Goal: Task Accomplishment & Management: Use online tool/utility

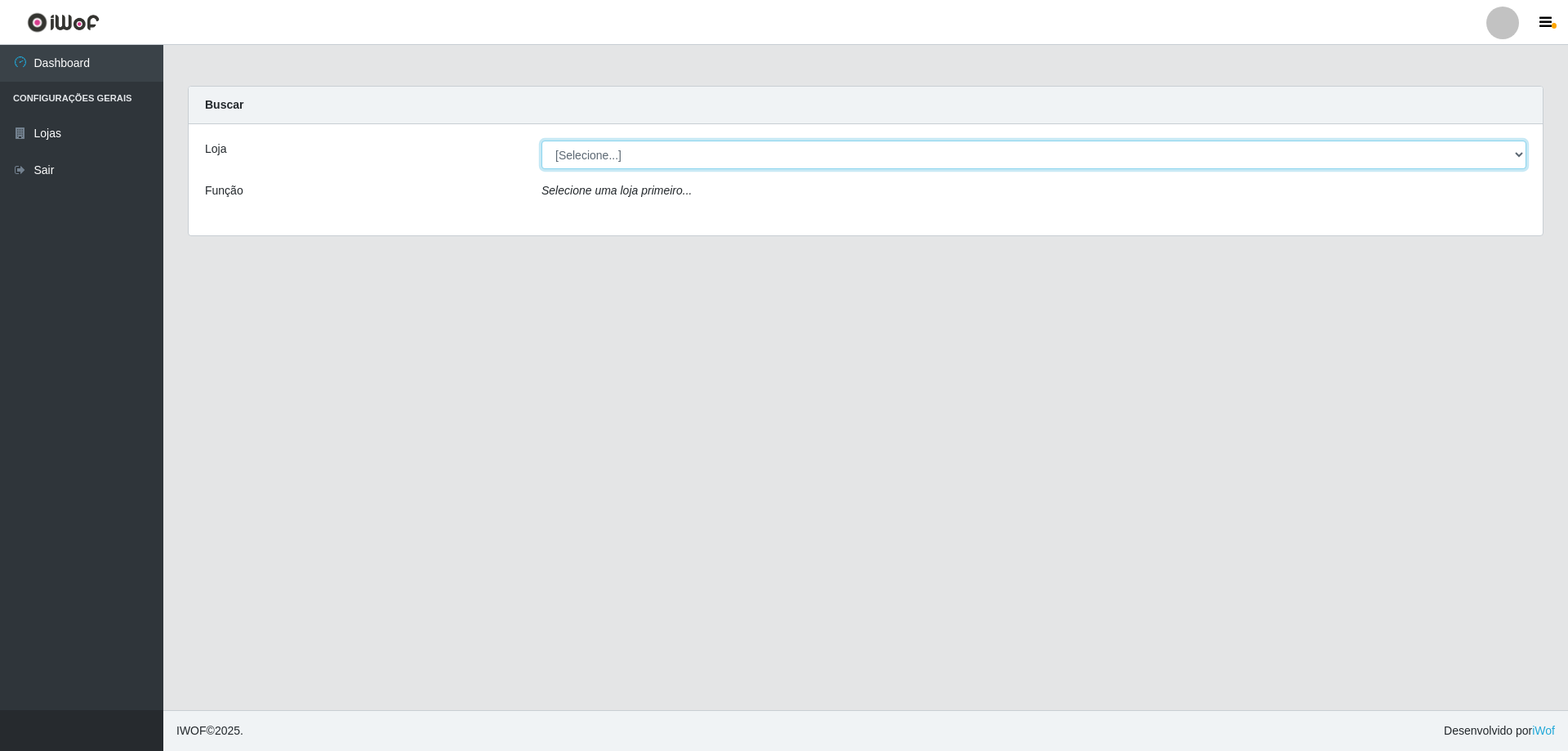
click at [630, 158] on select "[Selecione...] Atacado Vem - [STREET_ADDRESS]" at bounding box center [1033, 155] width 984 height 29
select select "461"
click at [541, 141] on select "[Selecione...] Atacado Vem - [STREET_ADDRESS]" at bounding box center [1033, 155] width 984 height 29
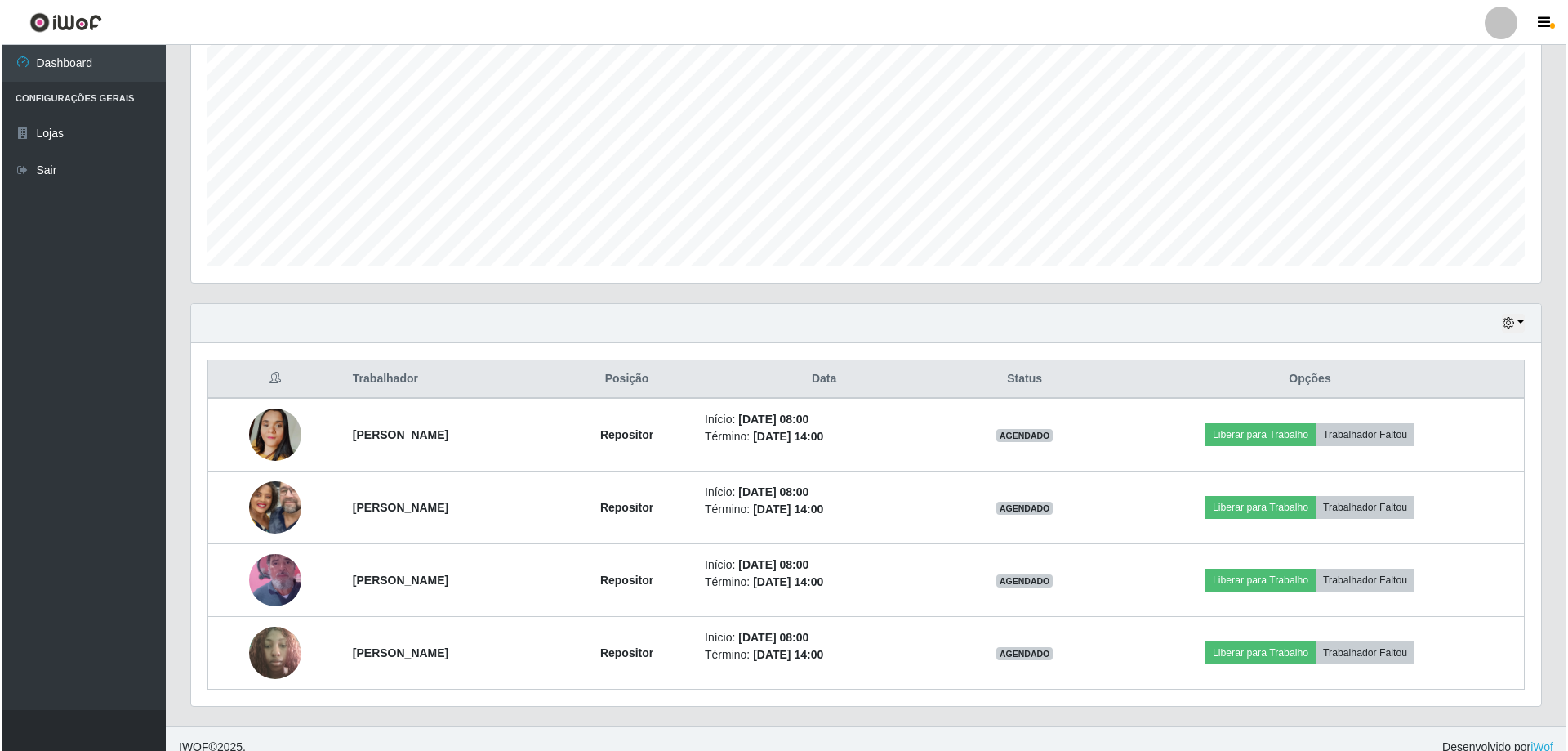
scroll to position [326, 0]
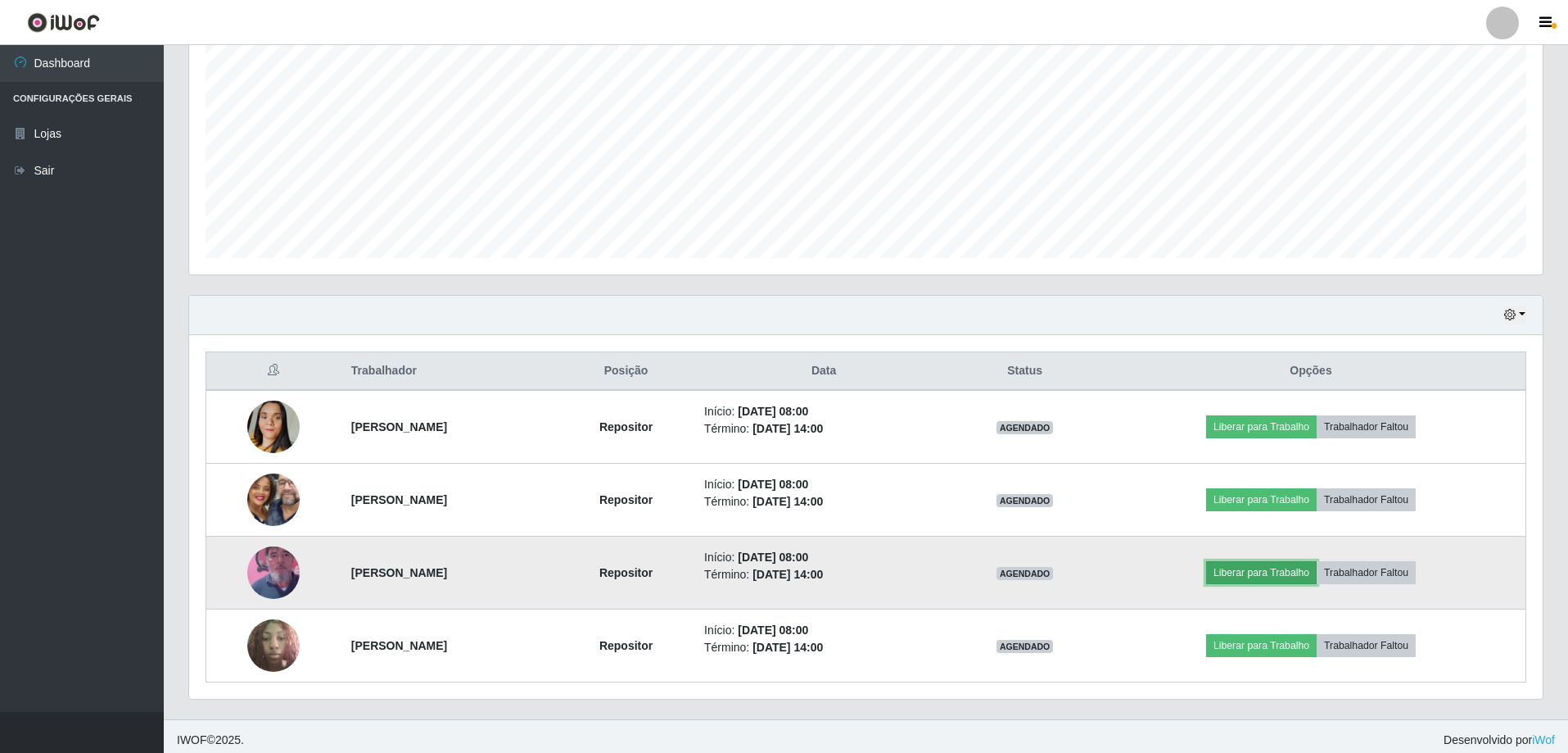
click at [1302, 576] on button "Liberar para Trabalho" at bounding box center [1261, 573] width 110 height 23
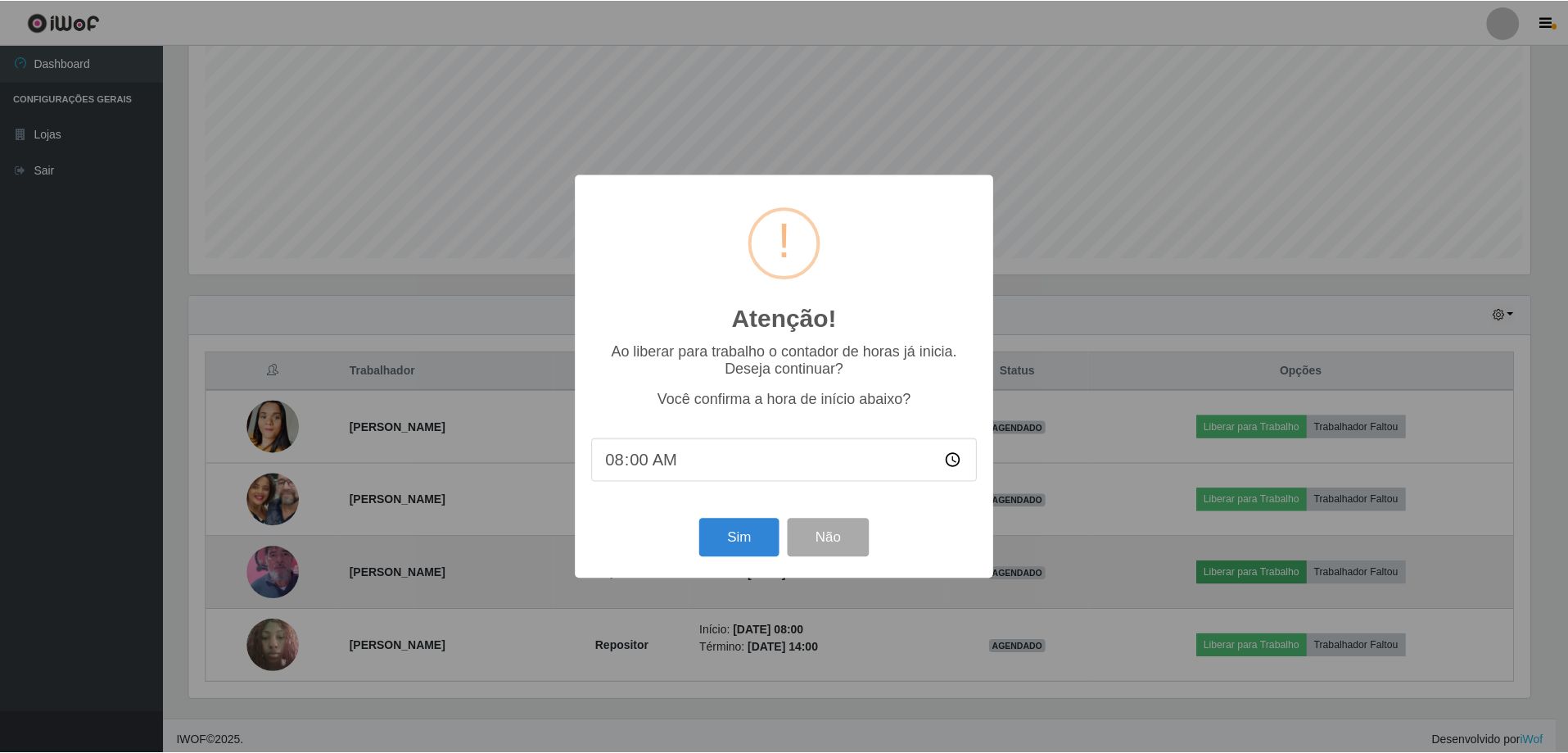
scroll to position [340, 1345]
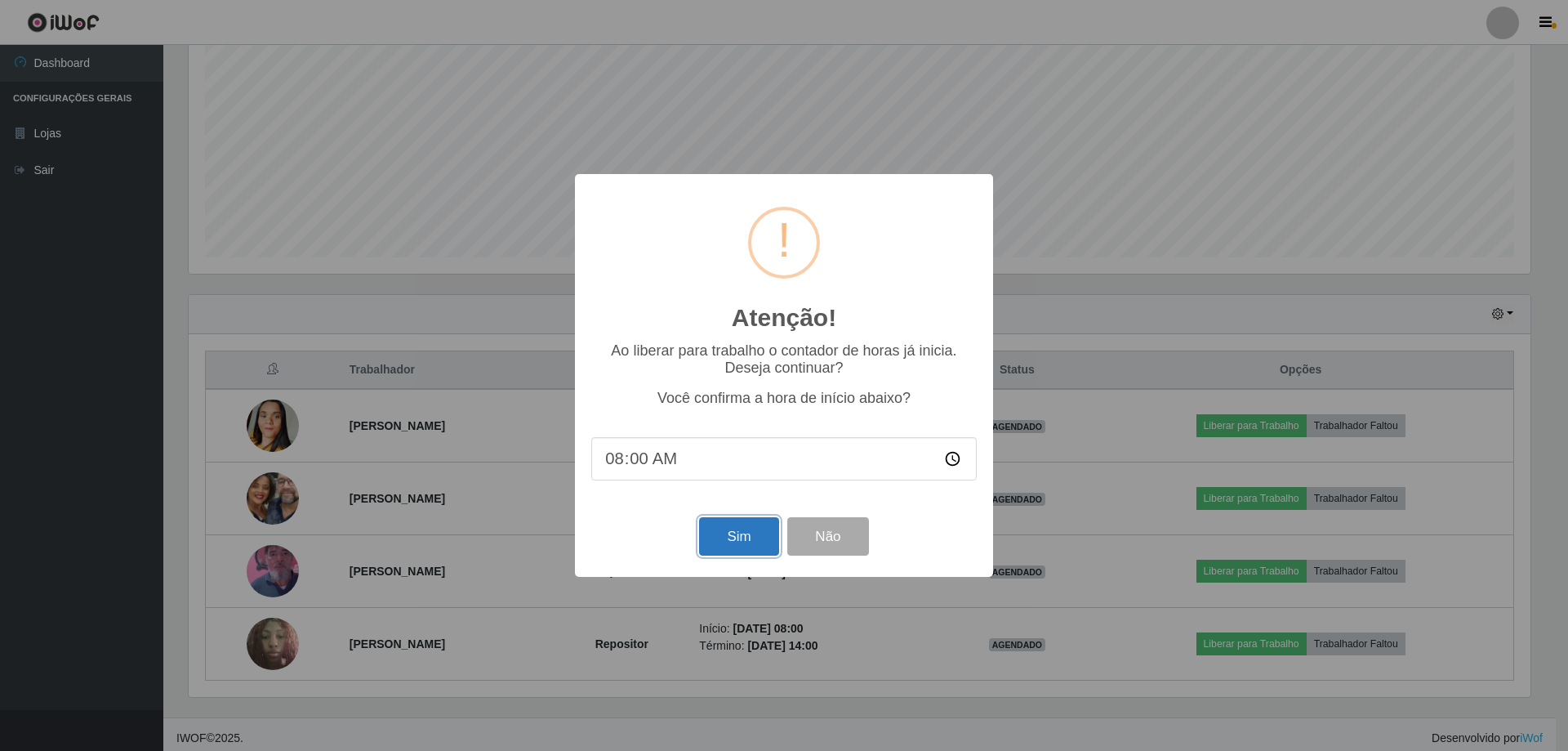
click at [764, 548] on button "Sim" at bounding box center [738, 537] width 79 height 39
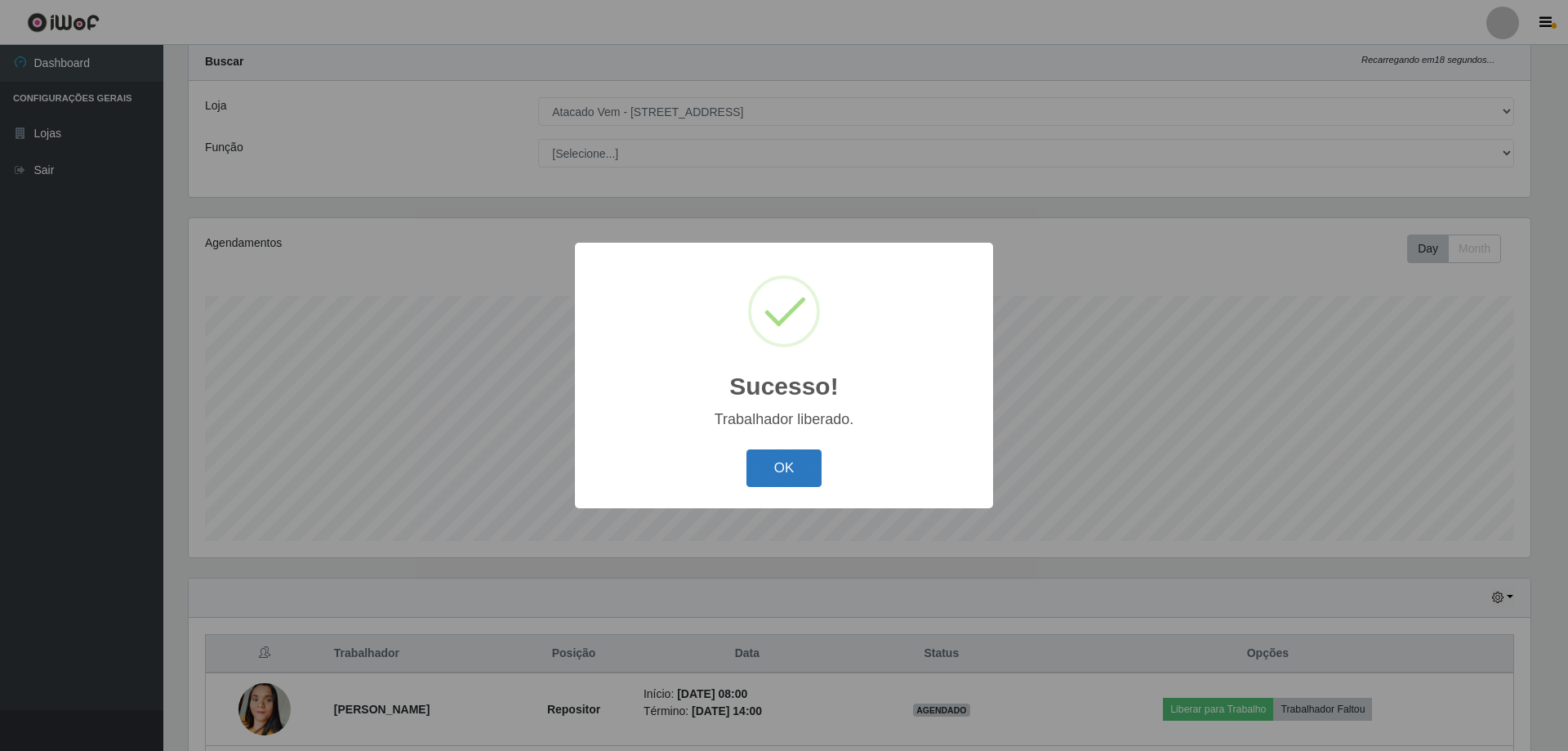
click at [788, 475] on button "OK" at bounding box center [784, 468] width 76 height 39
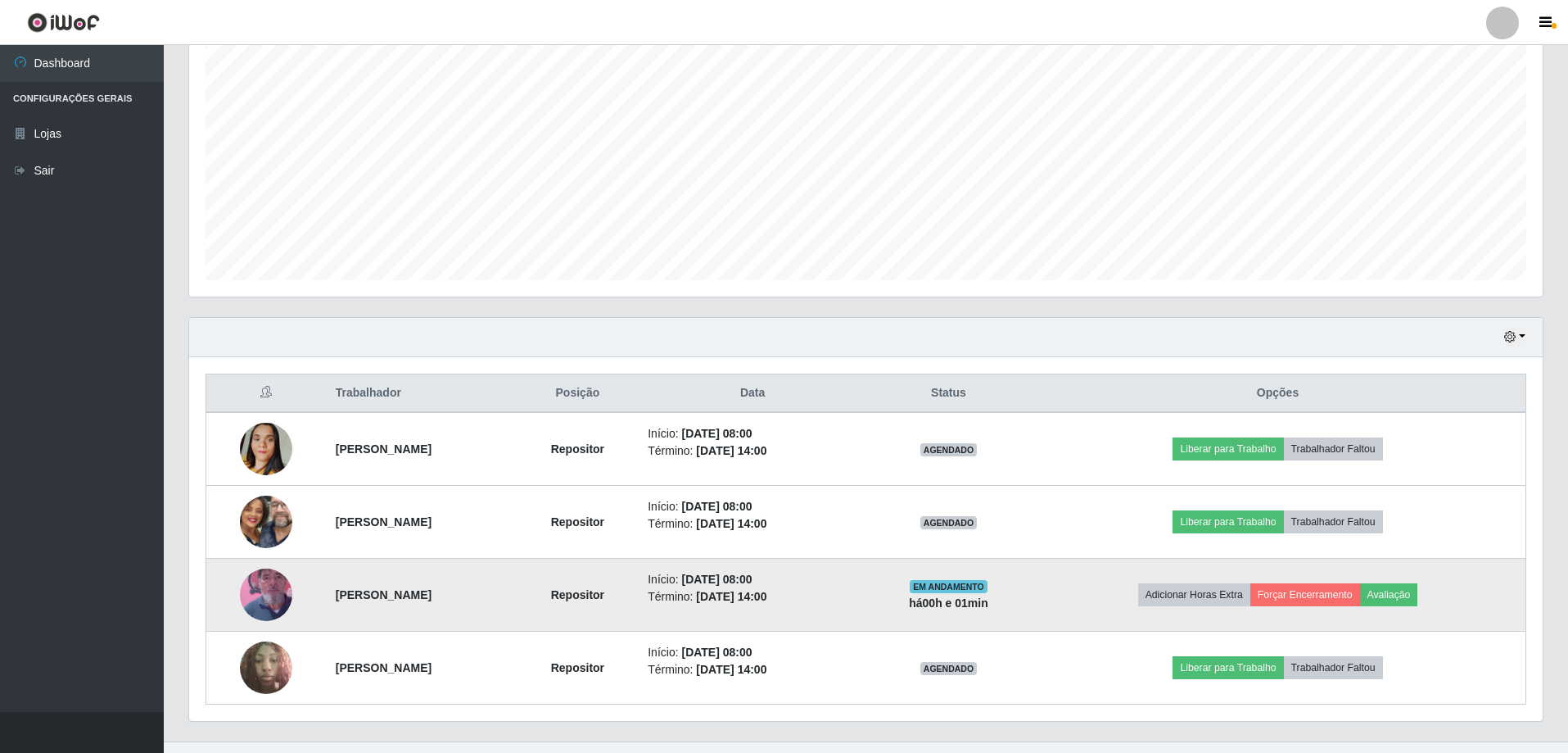
scroll to position [335, 0]
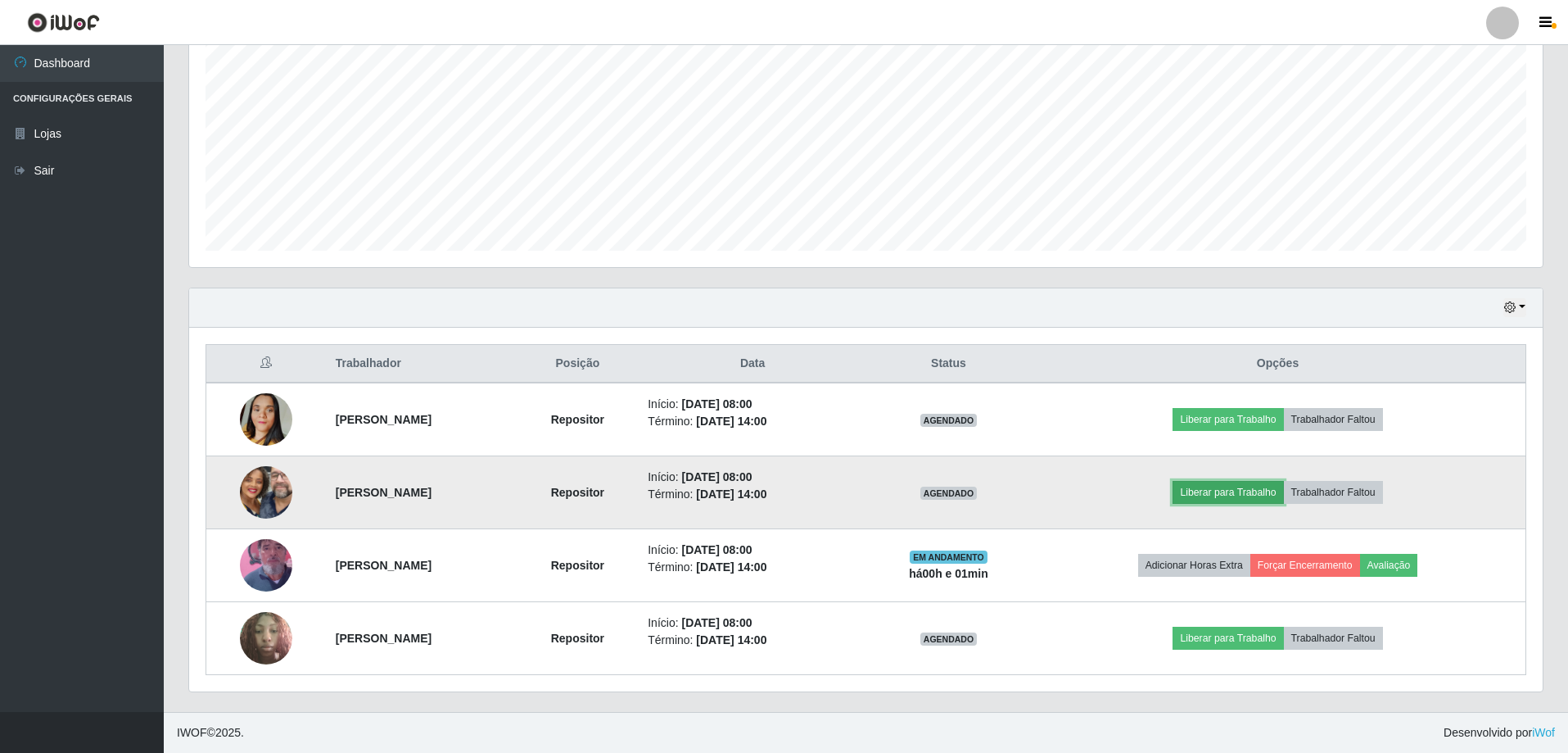
click at [1265, 493] on button "Liberar para Trabalho" at bounding box center [1228, 493] width 110 height 23
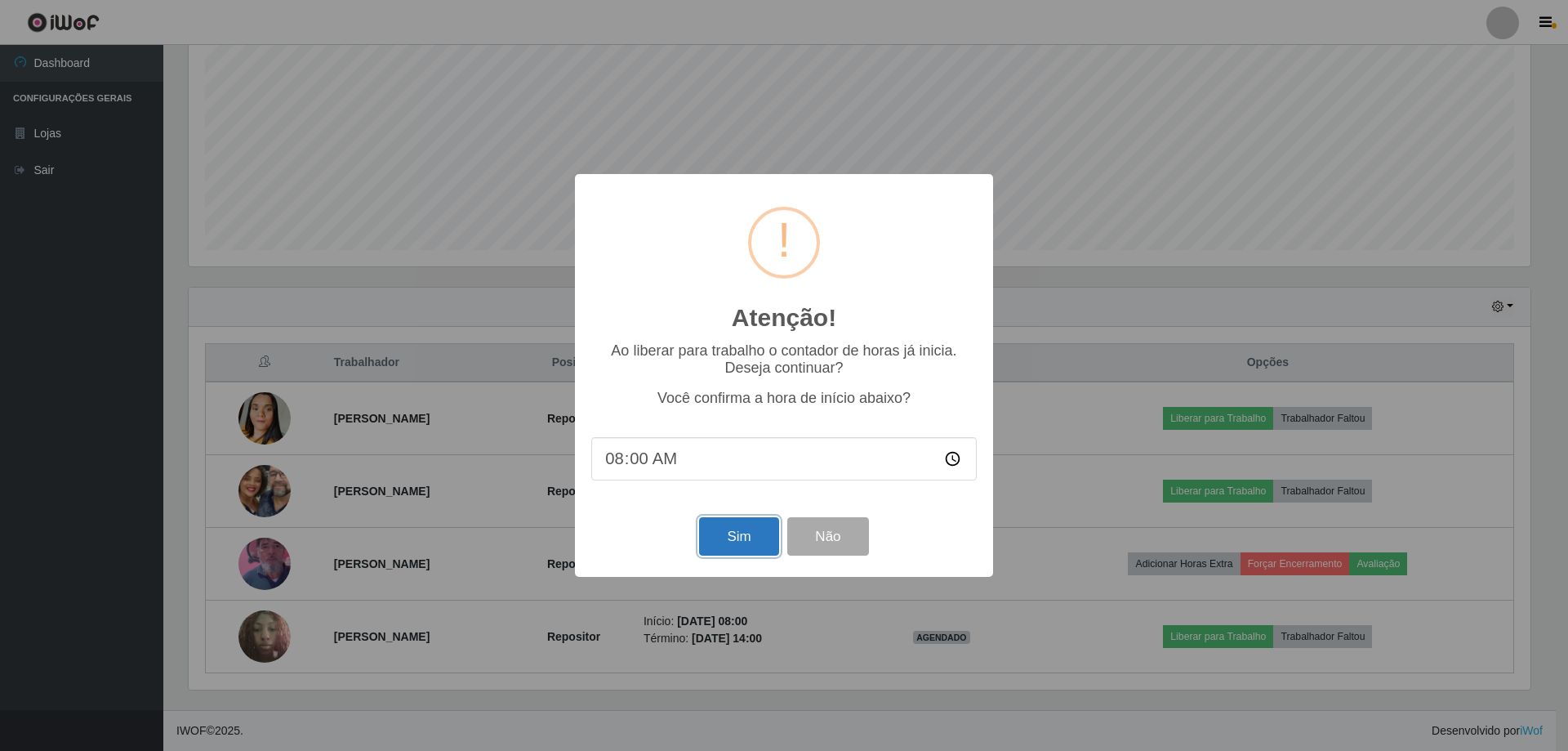
click at [754, 534] on button "Sim" at bounding box center [738, 537] width 79 height 39
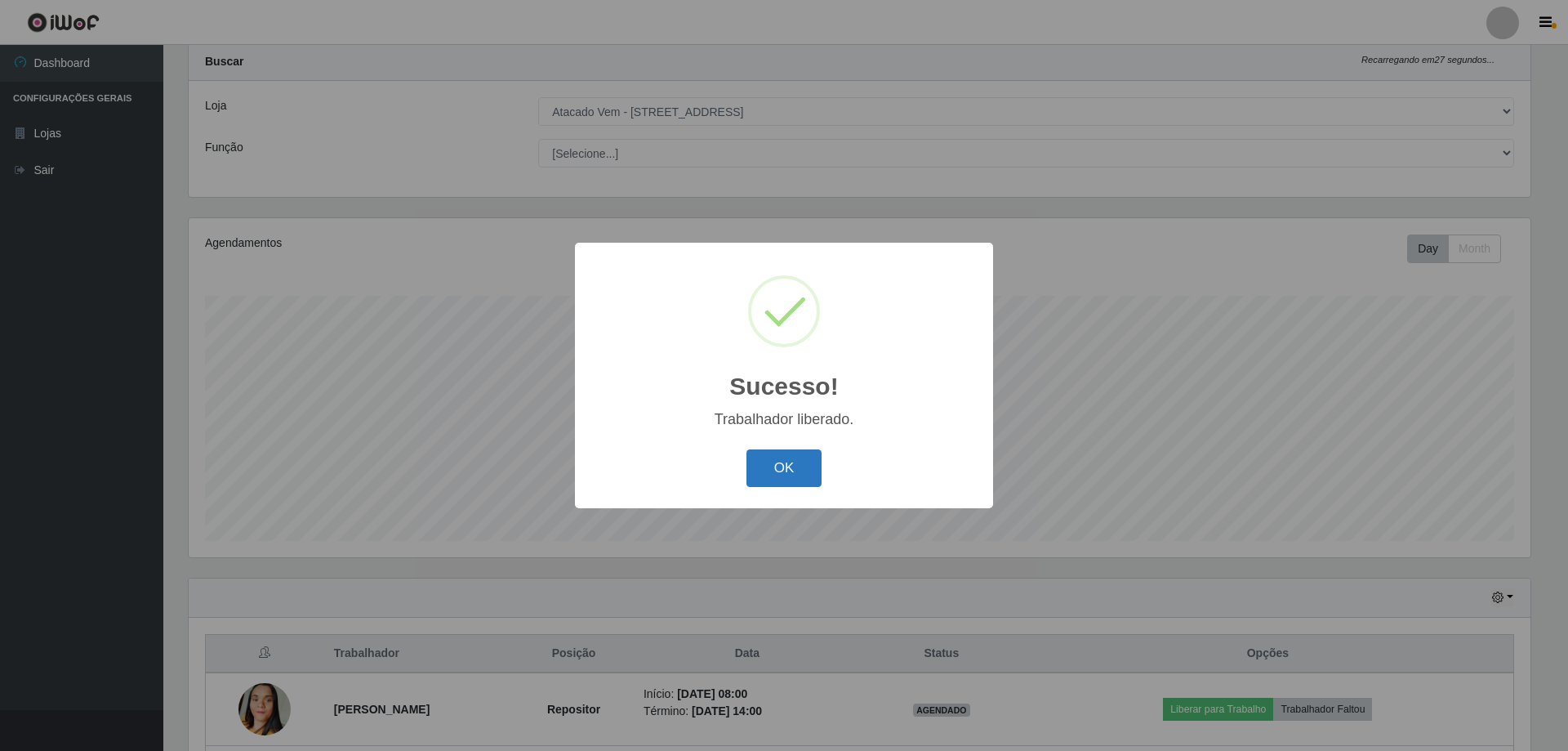
click at [785, 481] on button "OK" at bounding box center [784, 468] width 76 height 39
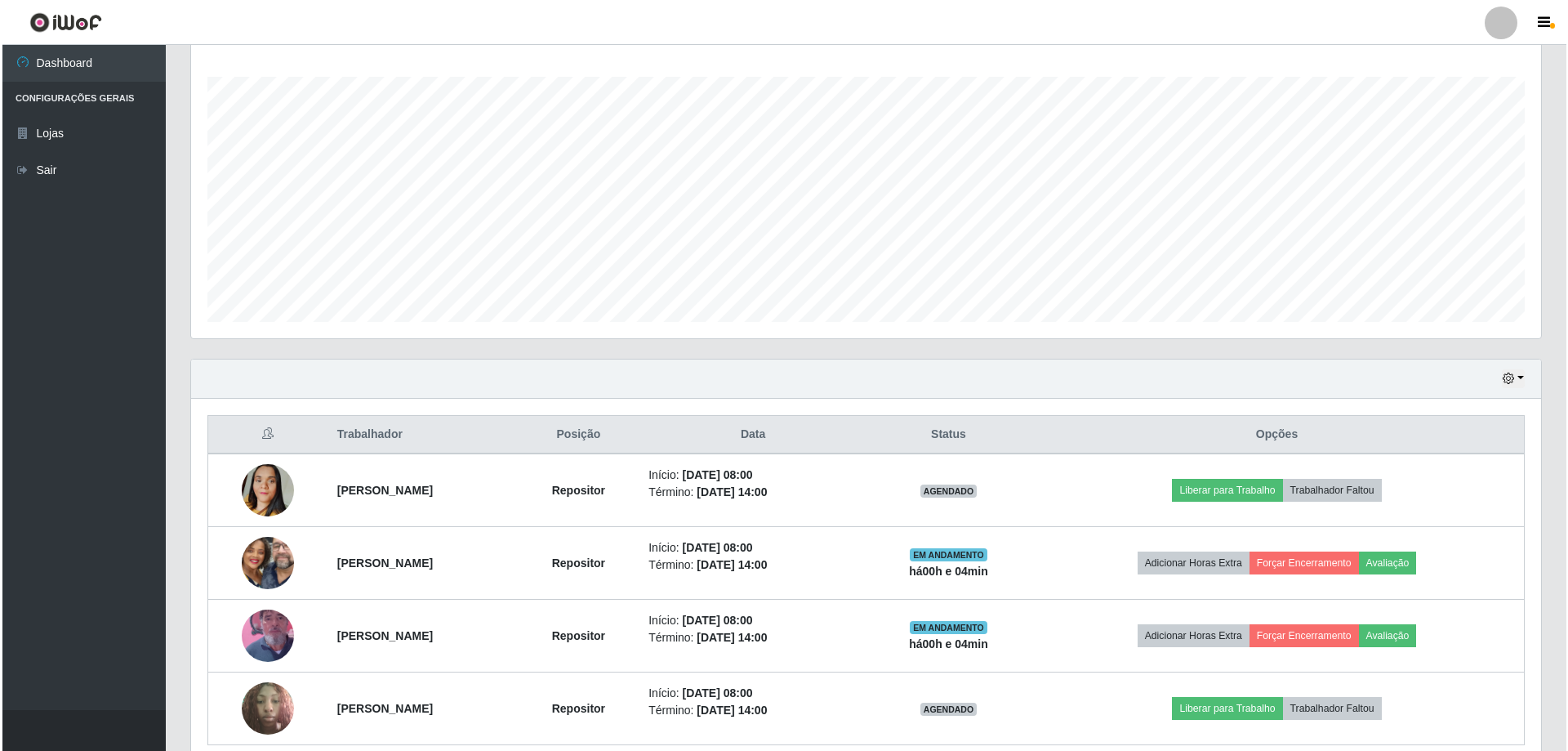
scroll to position [334, 0]
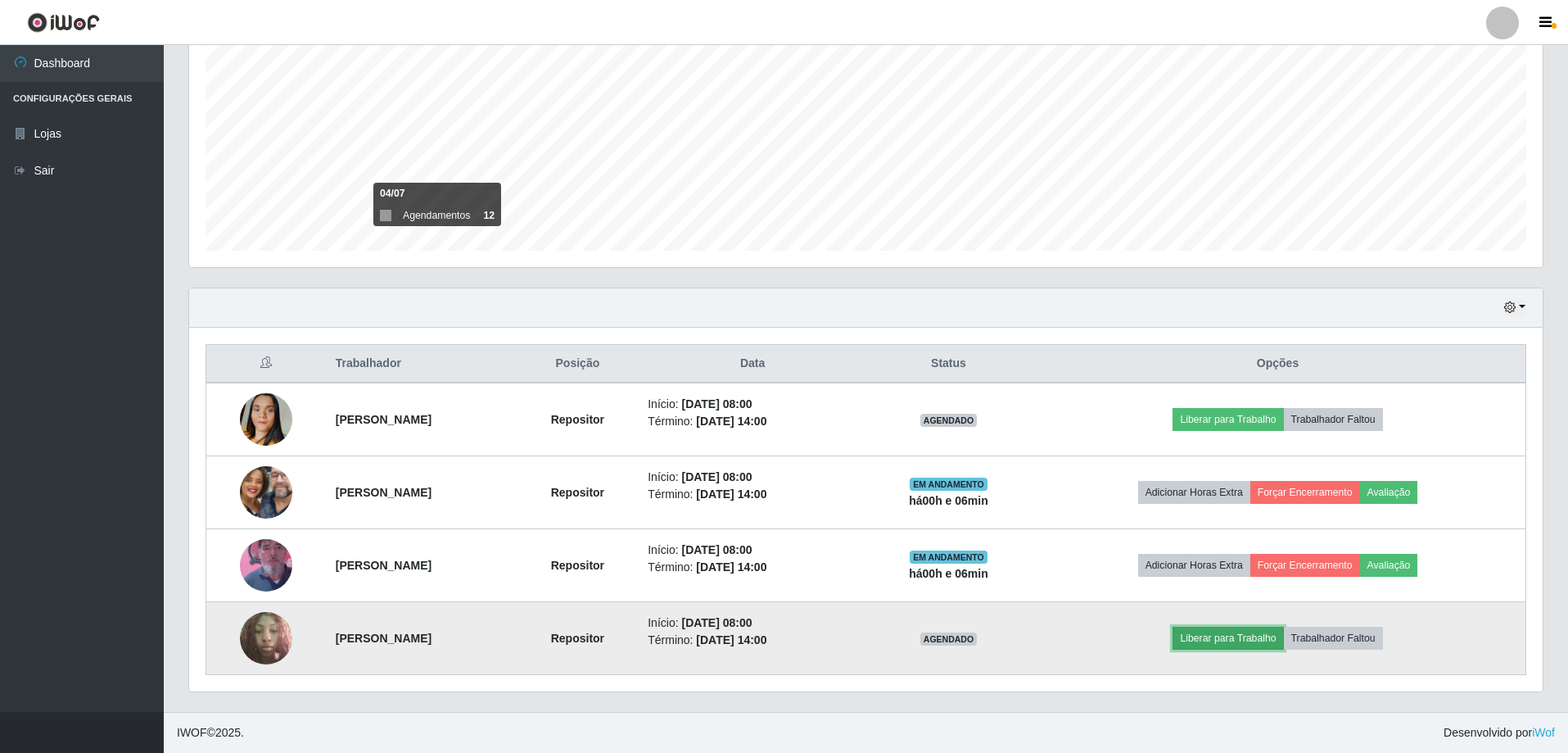
click at [1270, 639] on button "Liberar para Trabalho" at bounding box center [1228, 638] width 110 height 23
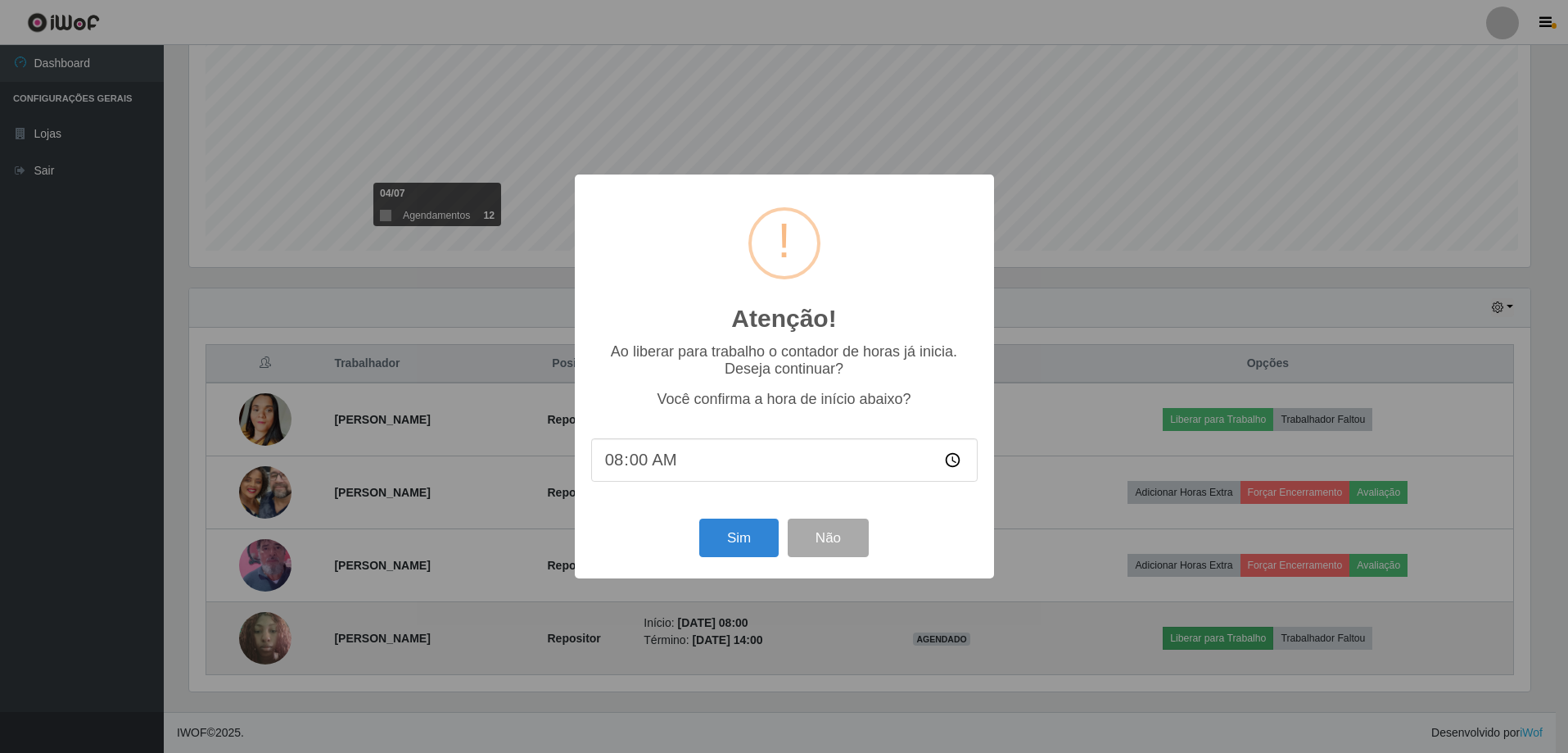
scroll to position [340, 1345]
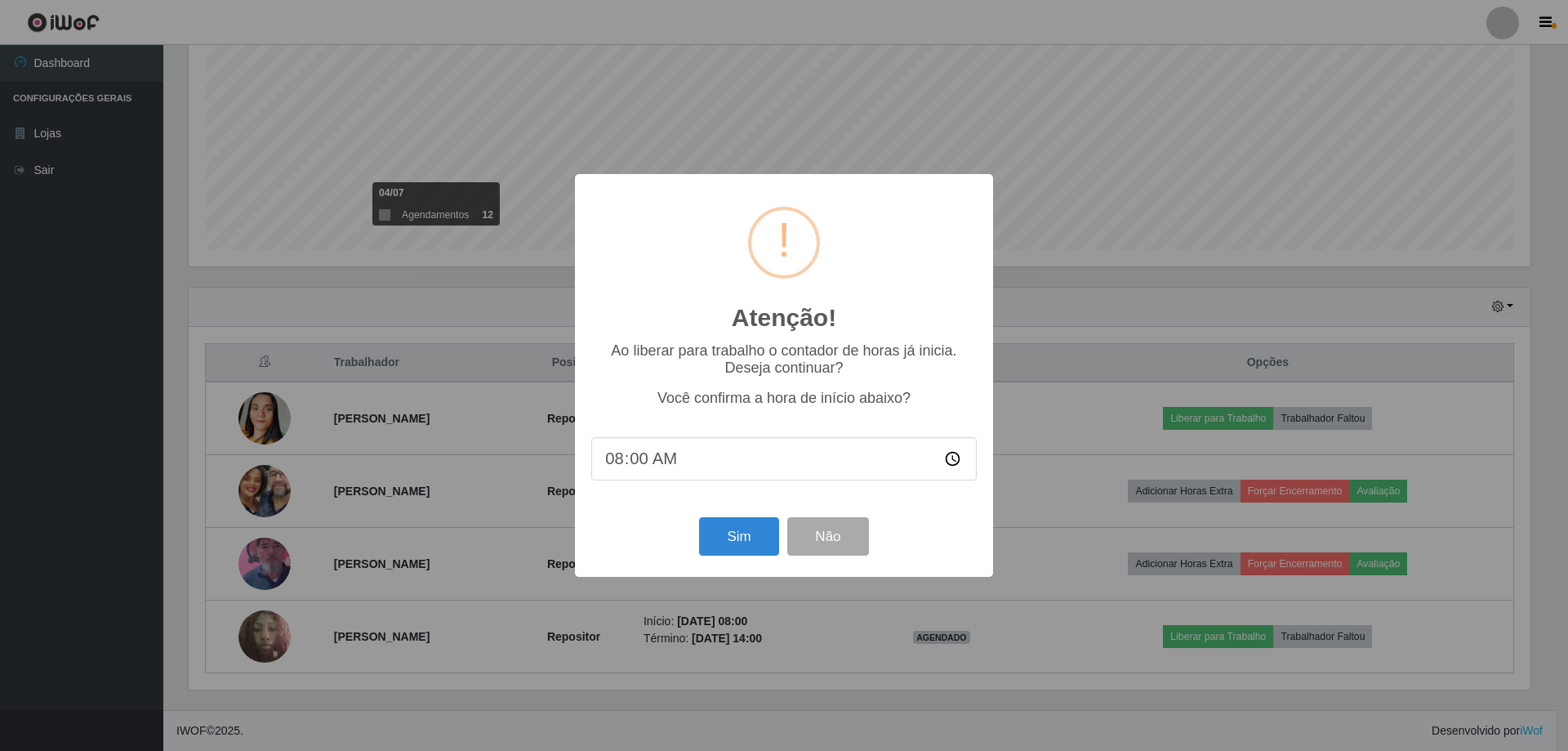
click at [680, 456] on input "08:00" at bounding box center [784, 459] width 385 height 43
click at [742, 545] on button "Sim" at bounding box center [738, 537] width 79 height 39
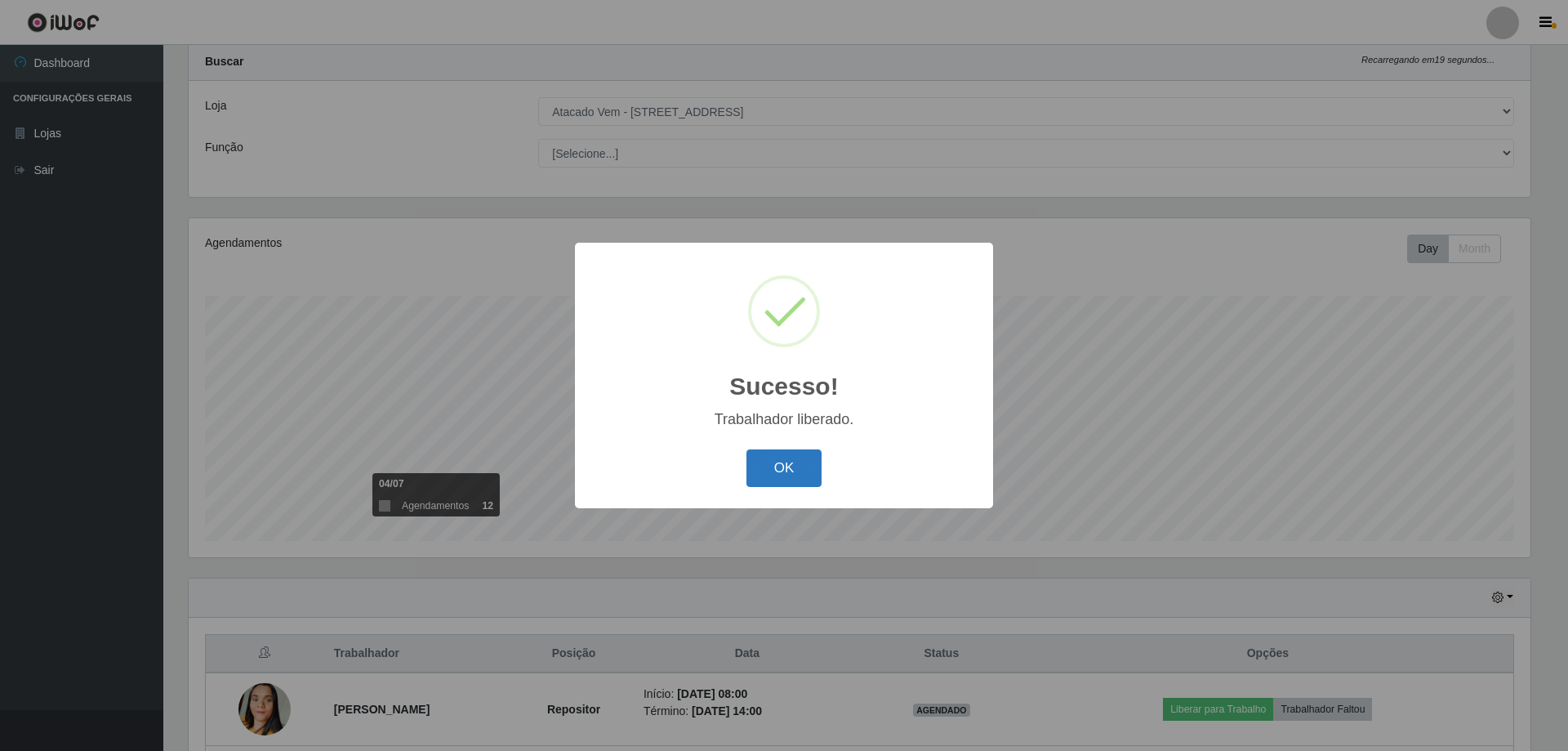
click at [767, 459] on button "OK" at bounding box center [784, 468] width 76 height 39
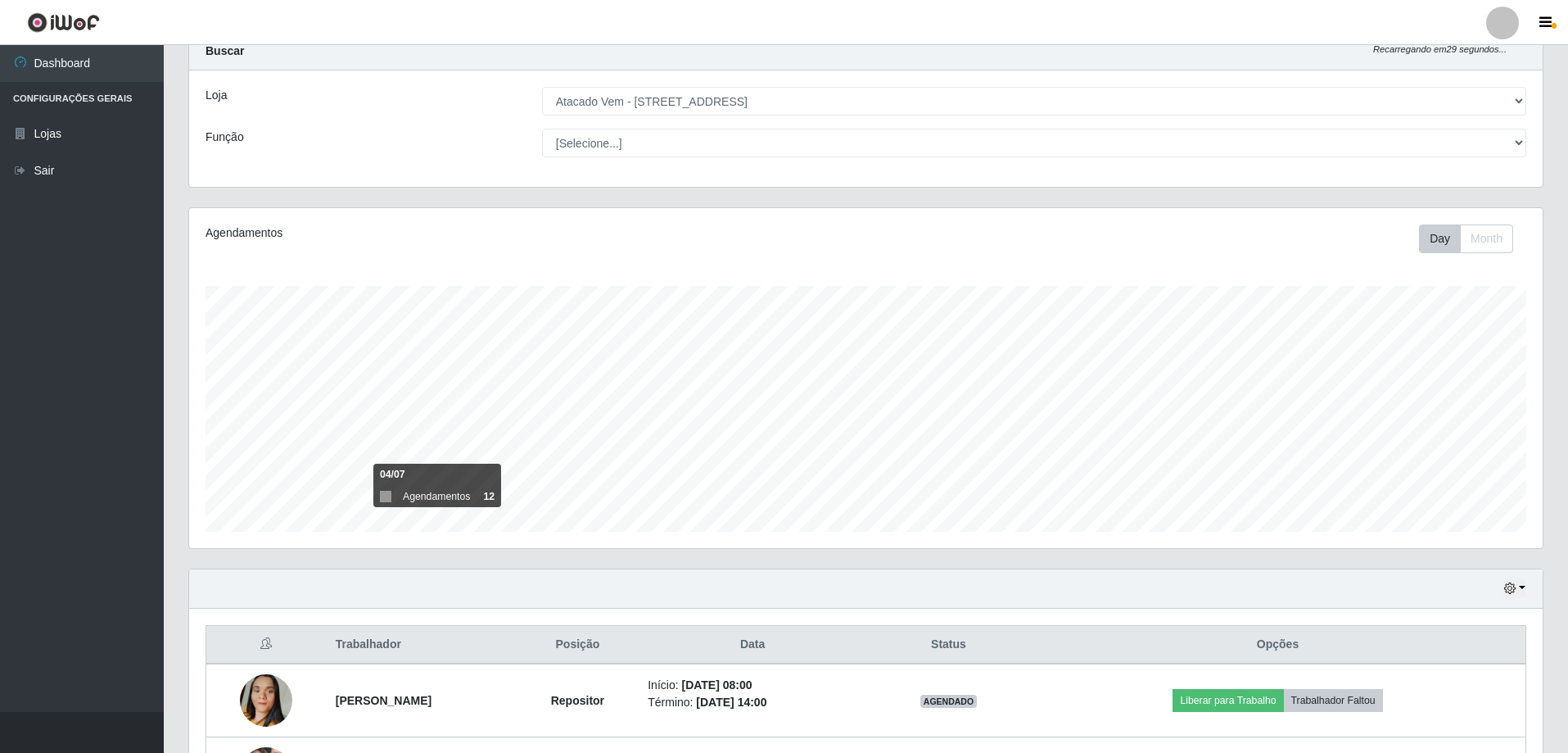
scroll to position [125, 0]
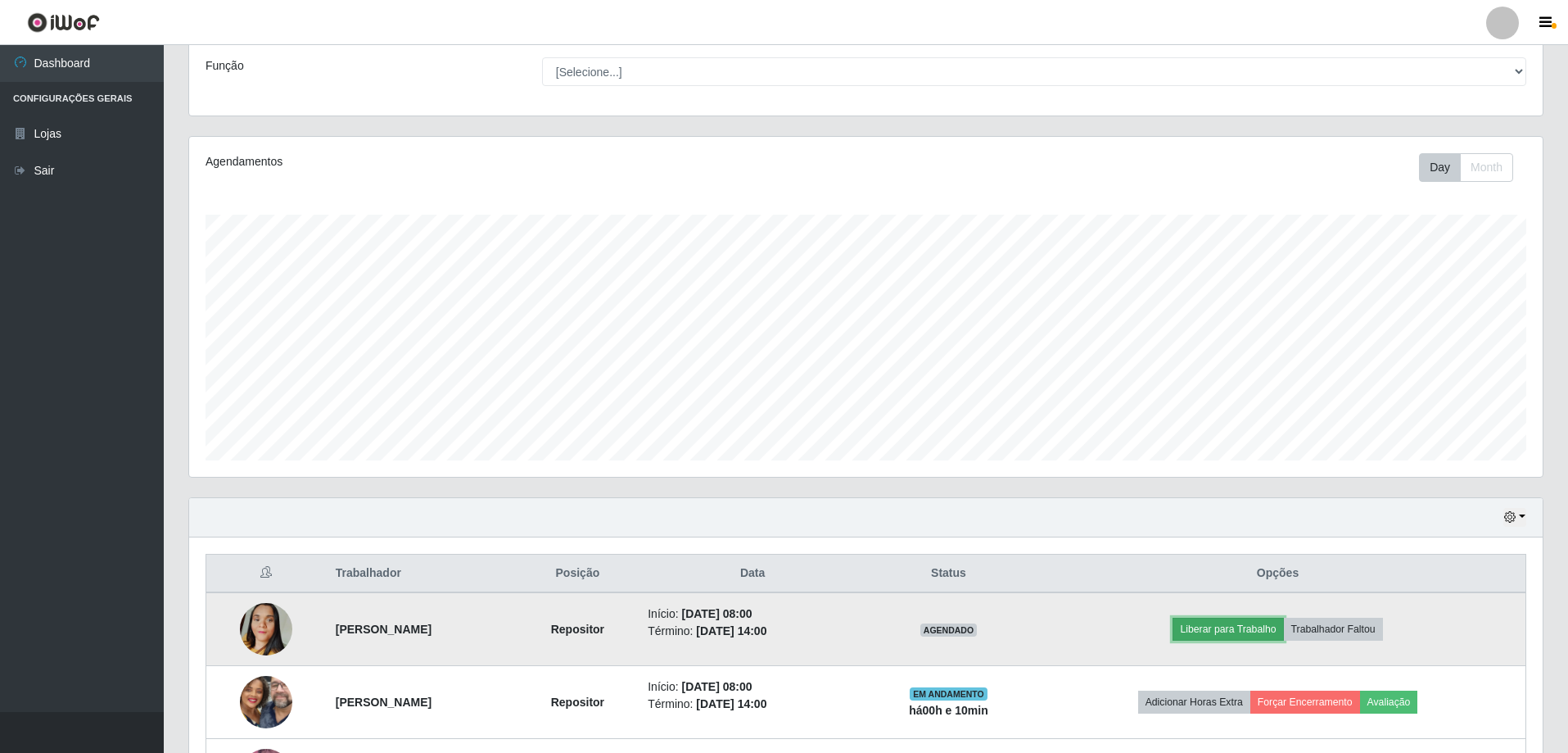
click at [1280, 626] on button "Liberar para Trabalho" at bounding box center [1228, 629] width 110 height 23
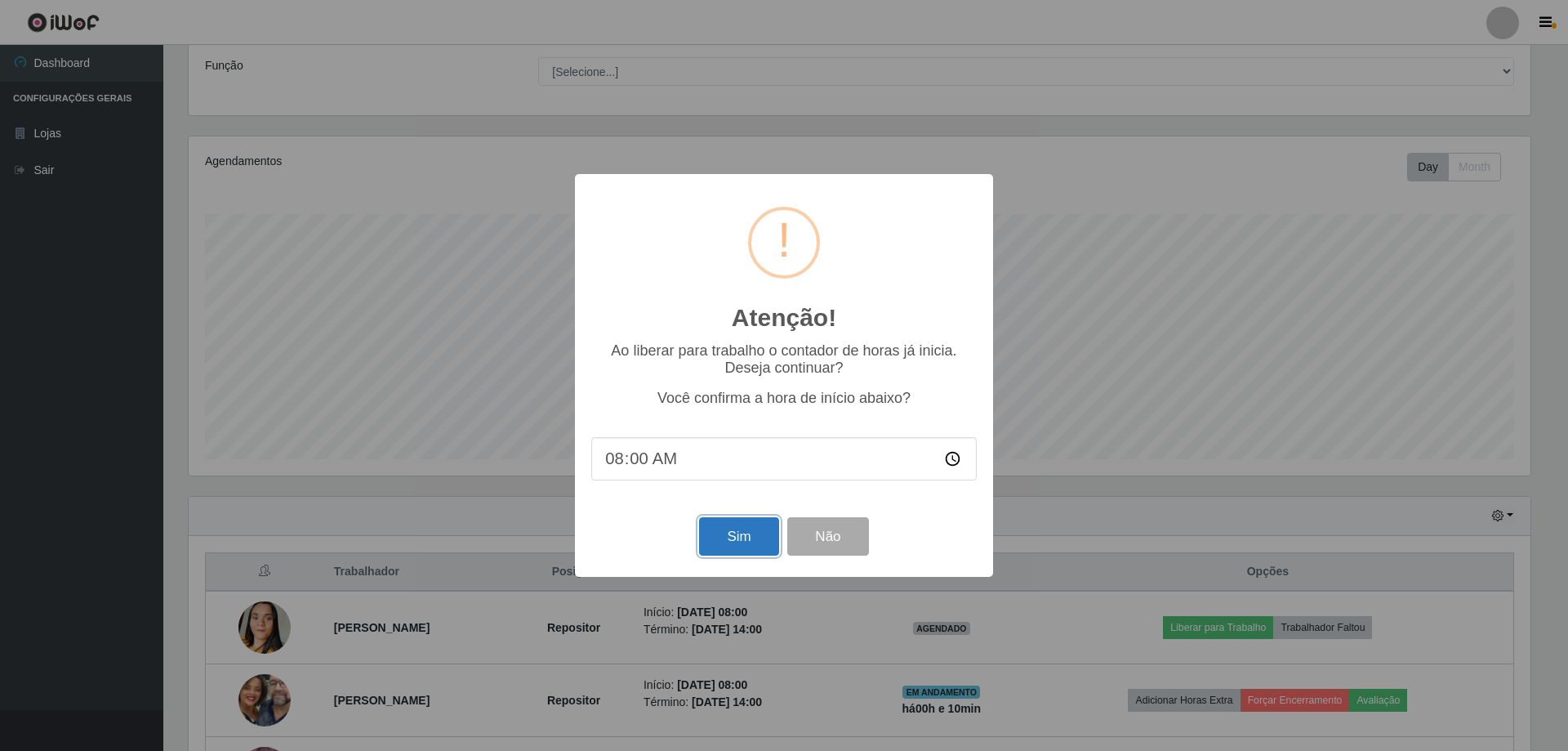
click at [732, 536] on button "Sim" at bounding box center [738, 537] width 79 height 39
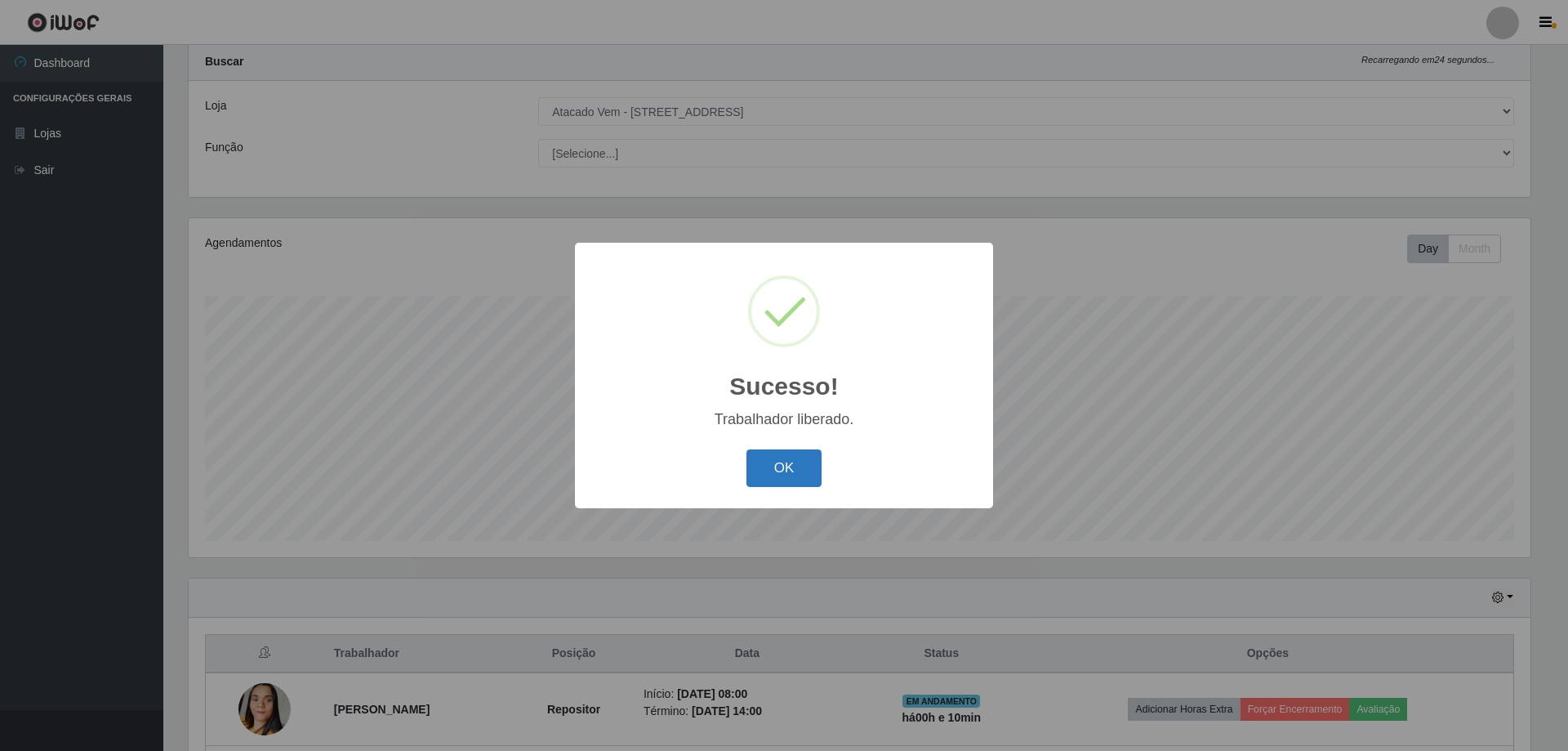
click at [803, 475] on button "OK" at bounding box center [784, 468] width 76 height 39
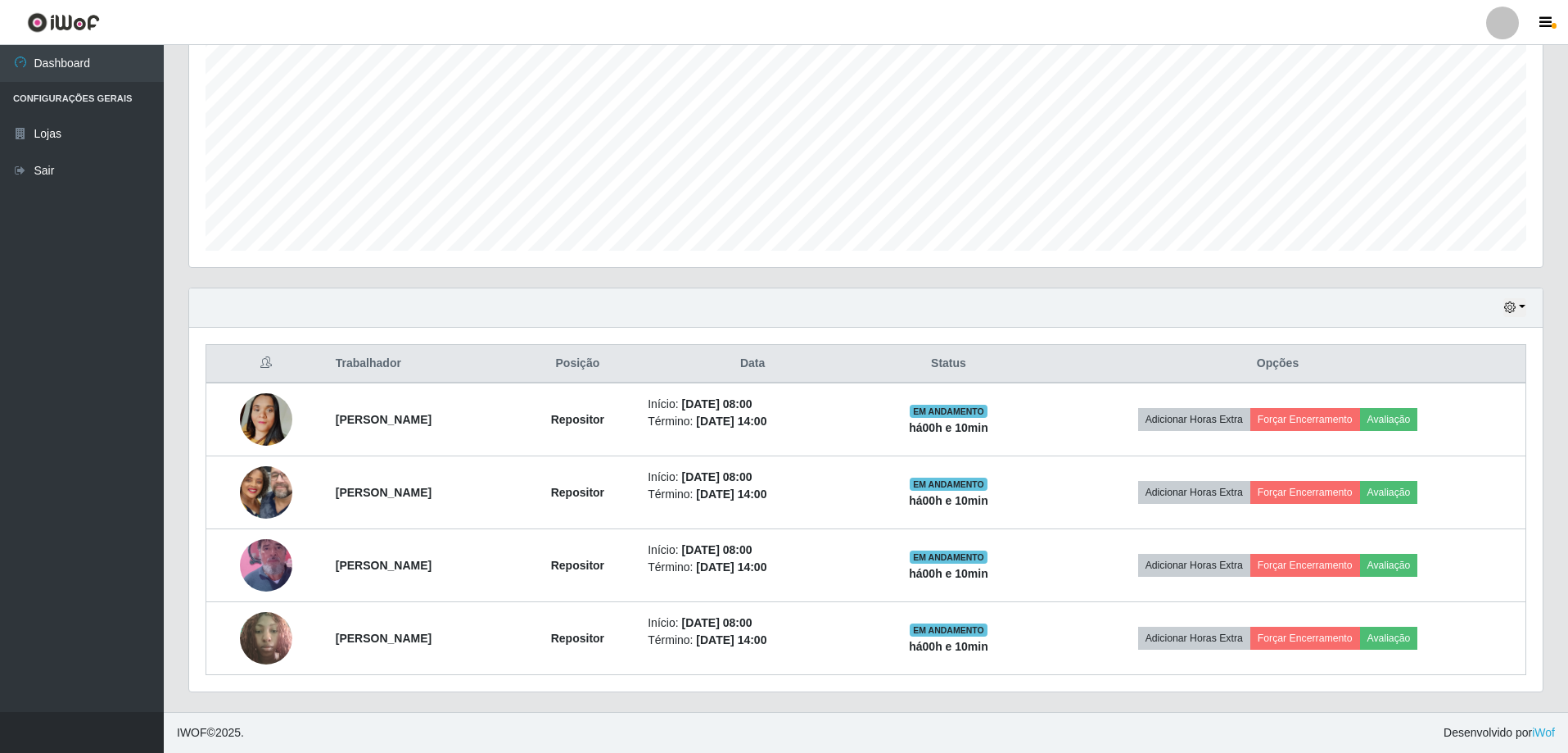
scroll to position [0, 0]
